Goal: Transaction & Acquisition: Purchase product/service

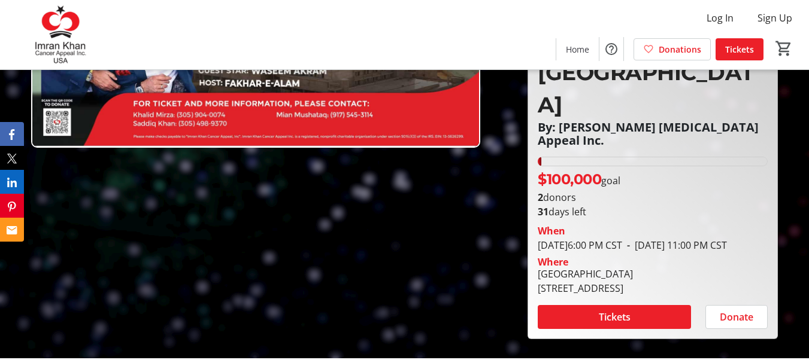
scroll to position [199, 0]
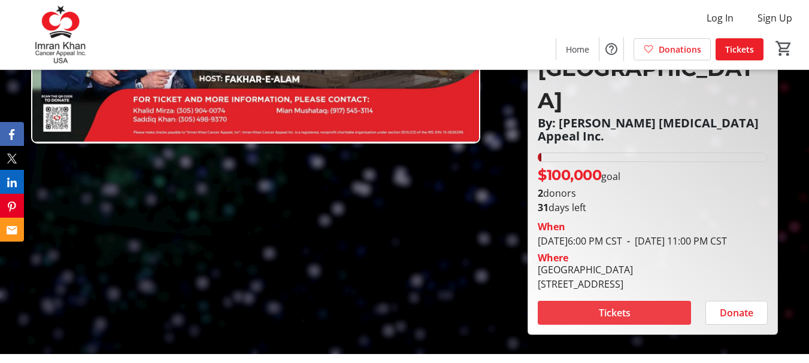
click at [630, 299] on span at bounding box center [614, 313] width 153 height 29
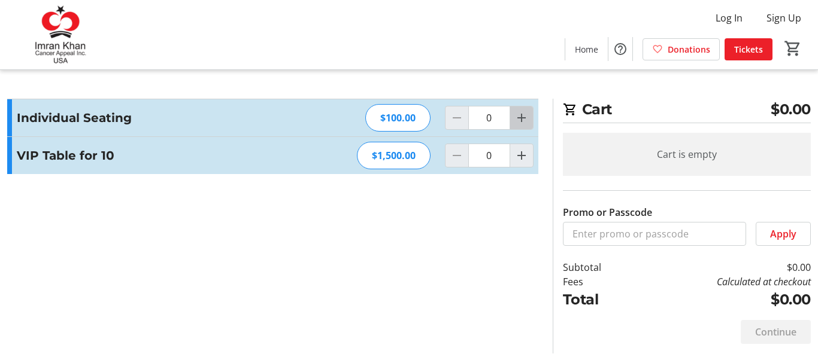
click at [524, 114] on mat-icon "Increment by one" at bounding box center [521, 118] width 14 height 14
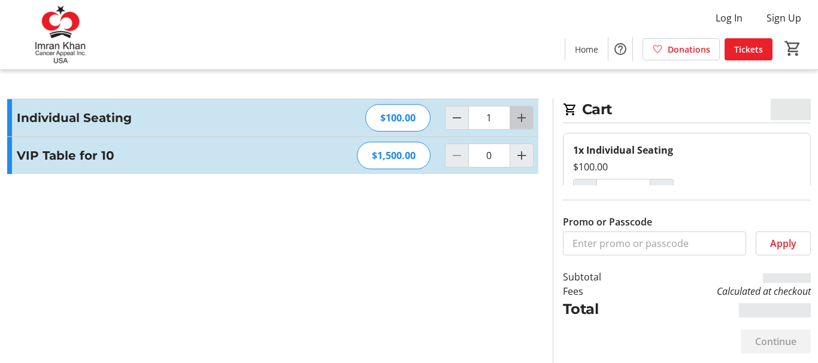
click at [524, 114] on mat-icon "Increment by one" at bounding box center [521, 118] width 14 height 14
type input "2"
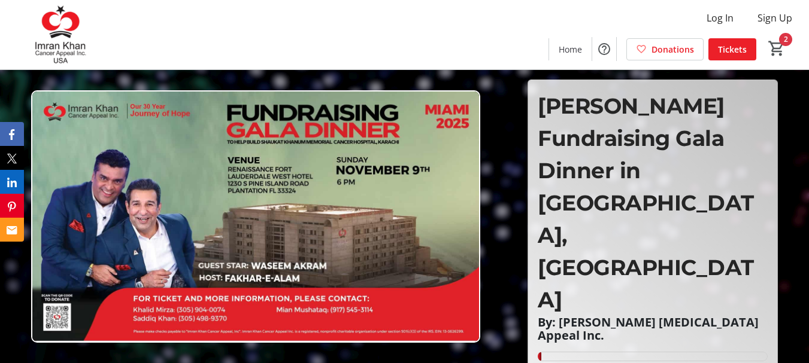
scroll to position [199, 0]
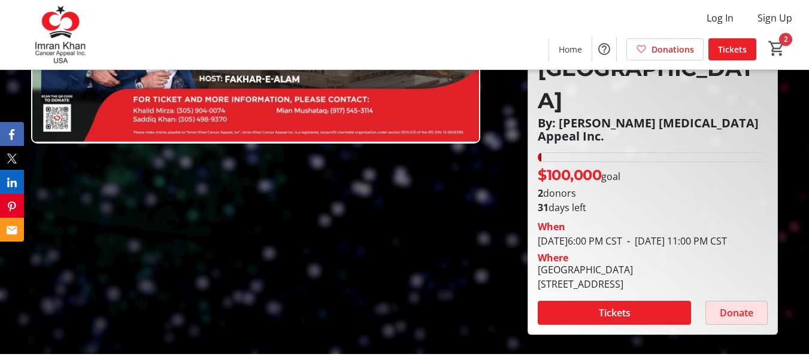
click at [738, 306] on span "Donate" at bounding box center [737, 313] width 34 height 14
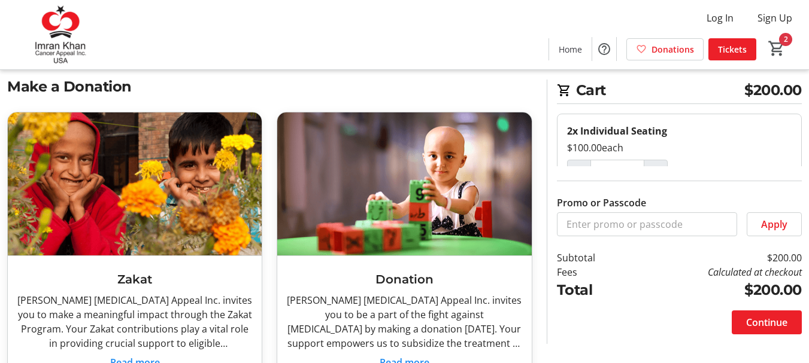
scroll to position [223, 0]
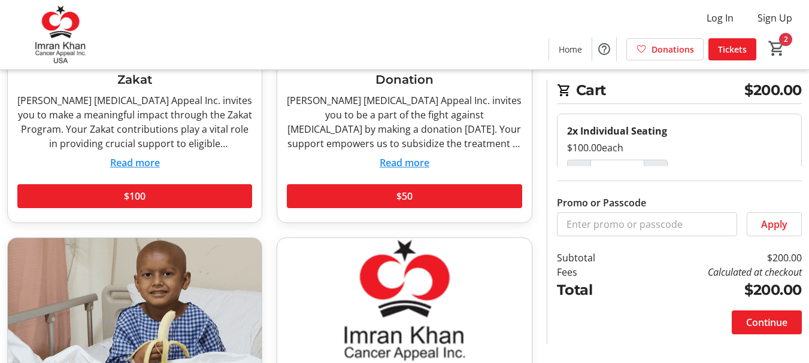
click at [133, 164] on button "Read more" at bounding box center [135, 163] width 50 height 14
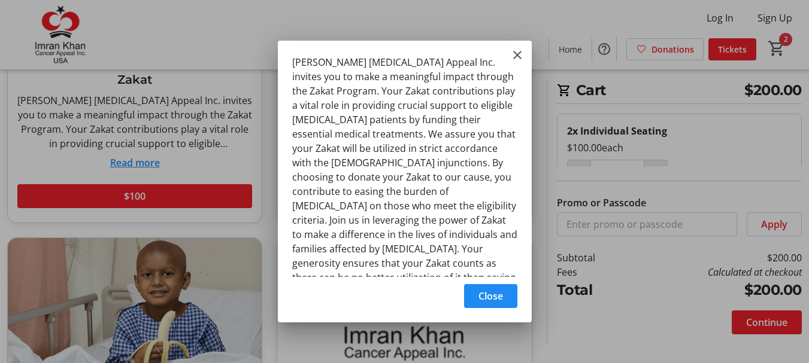
scroll to position [0, 0]
click at [485, 294] on span "Close" at bounding box center [490, 296] width 25 height 14
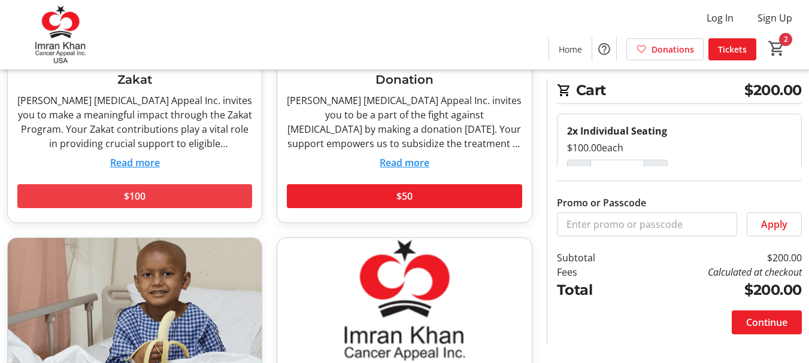
click at [148, 201] on span at bounding box center [134, 196] width 235 height 29
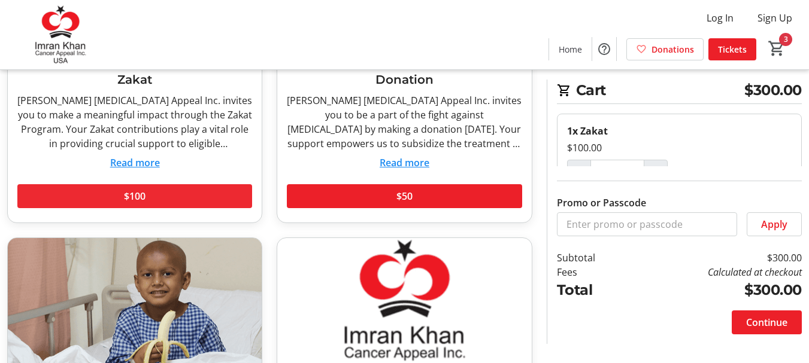
click at [148, 201] on span at bounding box center [134, 196] width 235 height 29
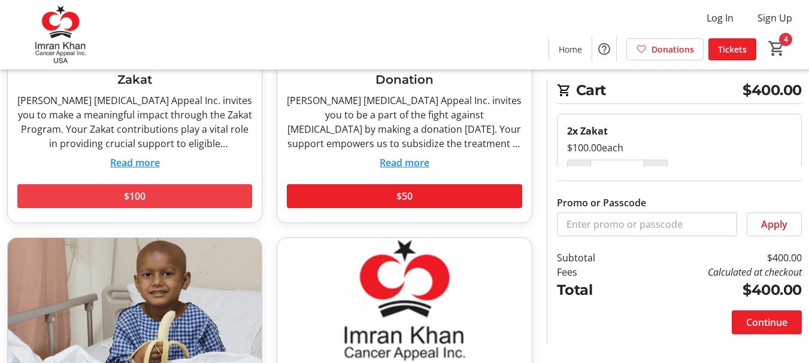
click at [148, 201] on span at bounding box center [134, 196] width 235 height 29
type input "3"
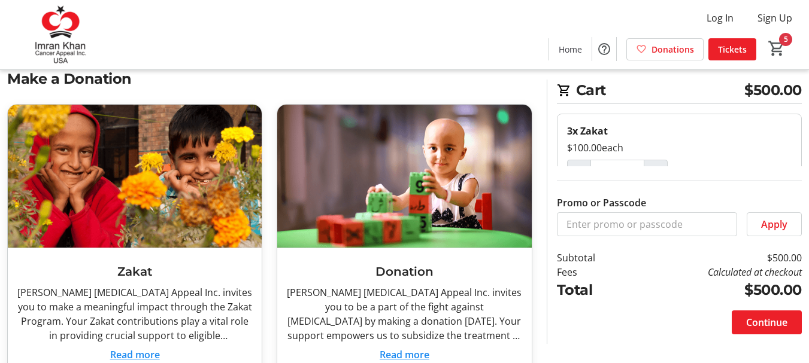
scroll to position [0, 0]
